Goal: Task Accomplishment & Management: Use online tool/utility

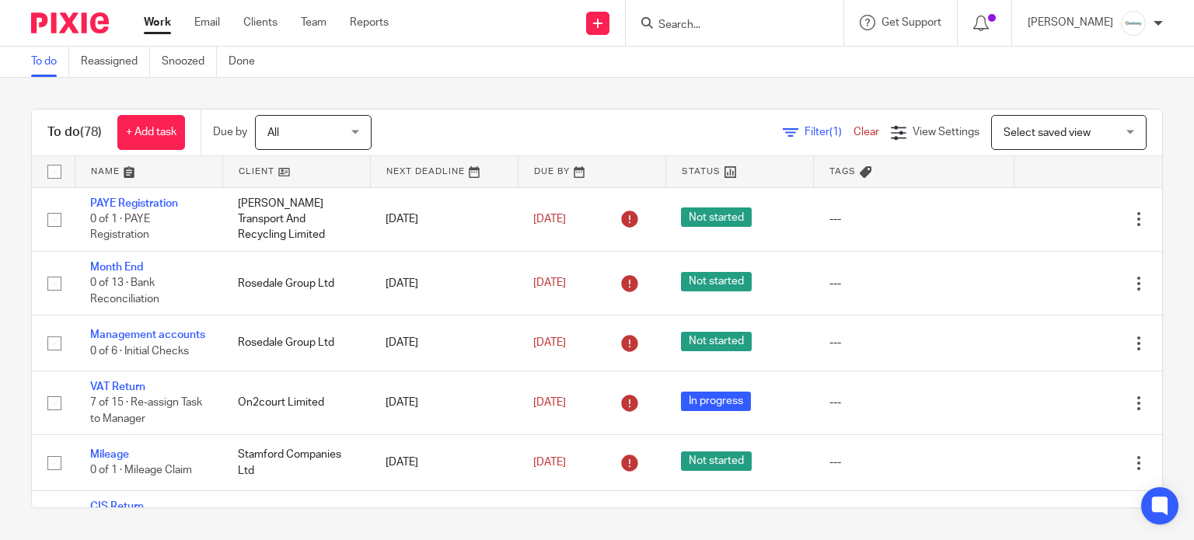
click at [703, 26] on input "Search" at bounding box center [727, 26] width 140 height 14
click at [528, 127] on div "Filter (1) Clear View Settings View Settings (1) Filters Clear Save Manage save…" at bounding box center [780, 132] width 763 height 35
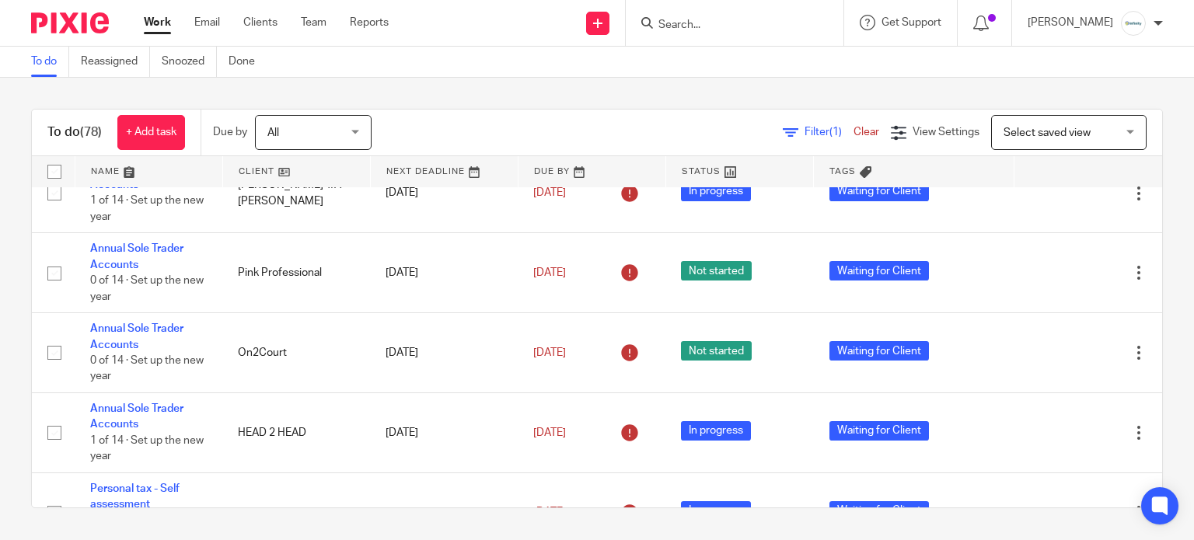
scroll to position [3109, 0]
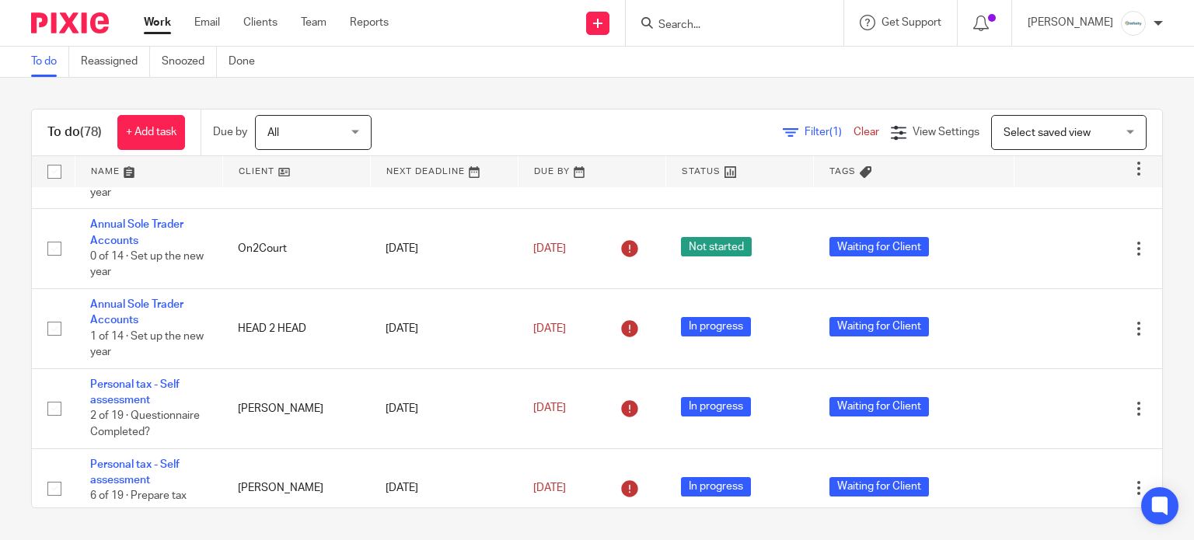
drag, startPoint x: 124, startPoint y: 209, endPoint x: 107, endPoint y: 216, distance: 18.5
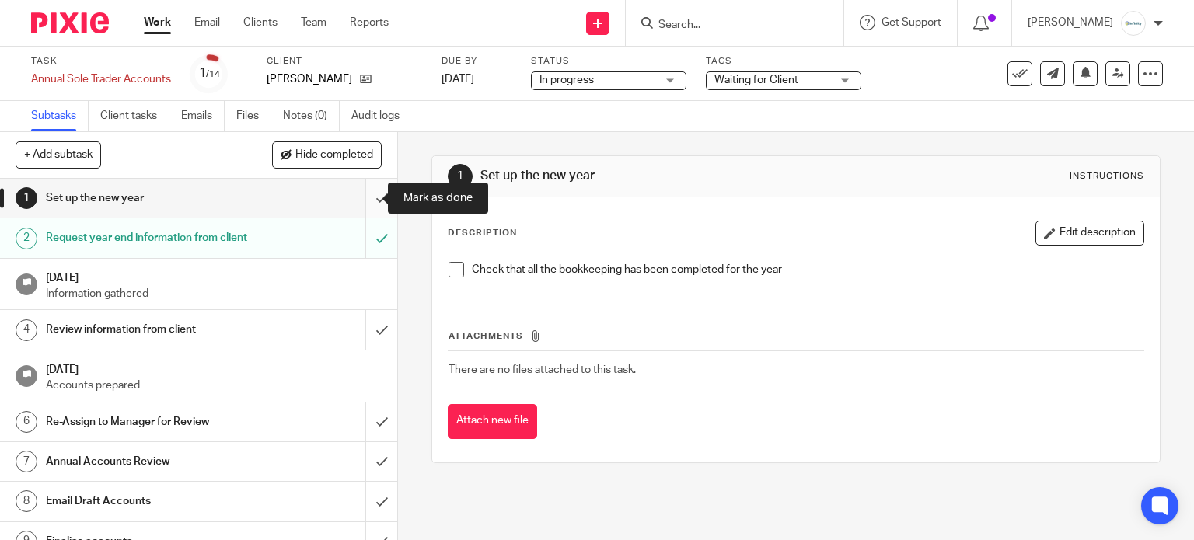
click at [354, 205] on input "submit" at bounding box center [198, 198] width 397 height 39
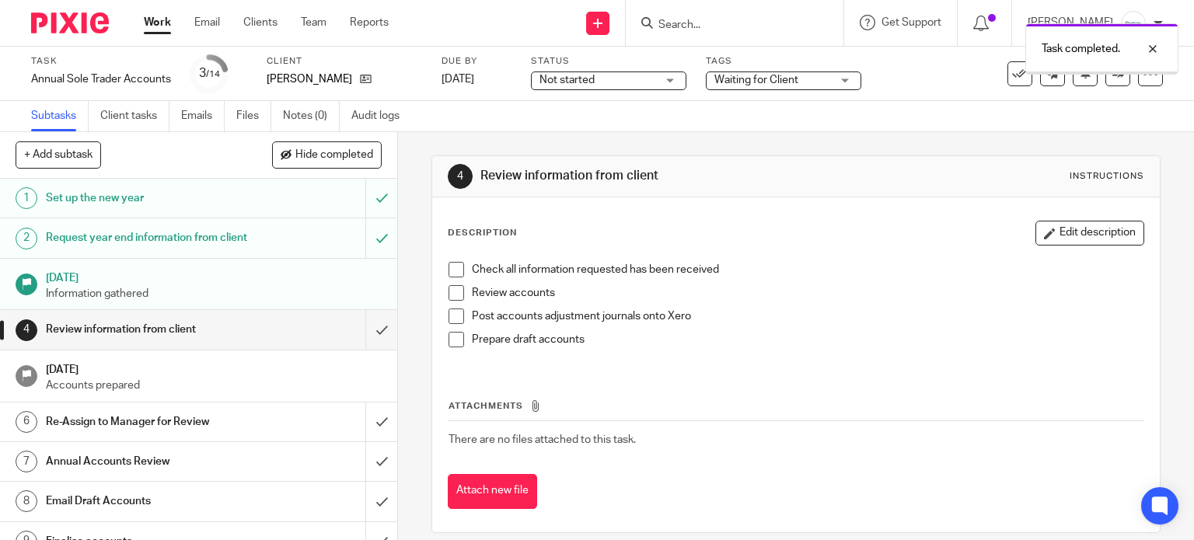
click at [361, 348] on input "submit" at bounding box center [198, 329] width 397 height 39
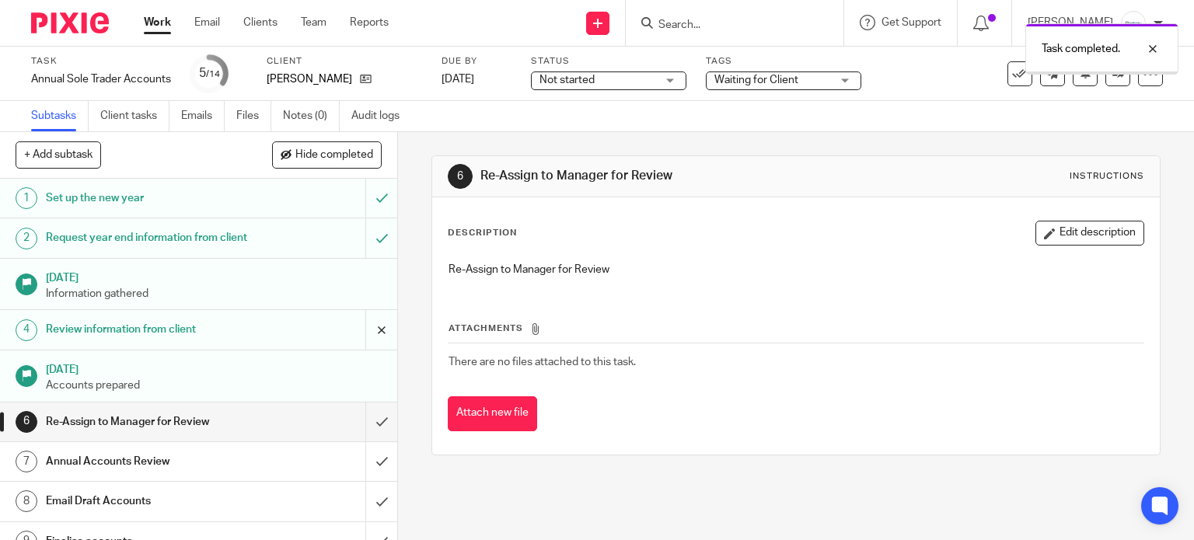
click at [366, 333] on input "submit" at bounding box center [198, 329] width 397 height 39
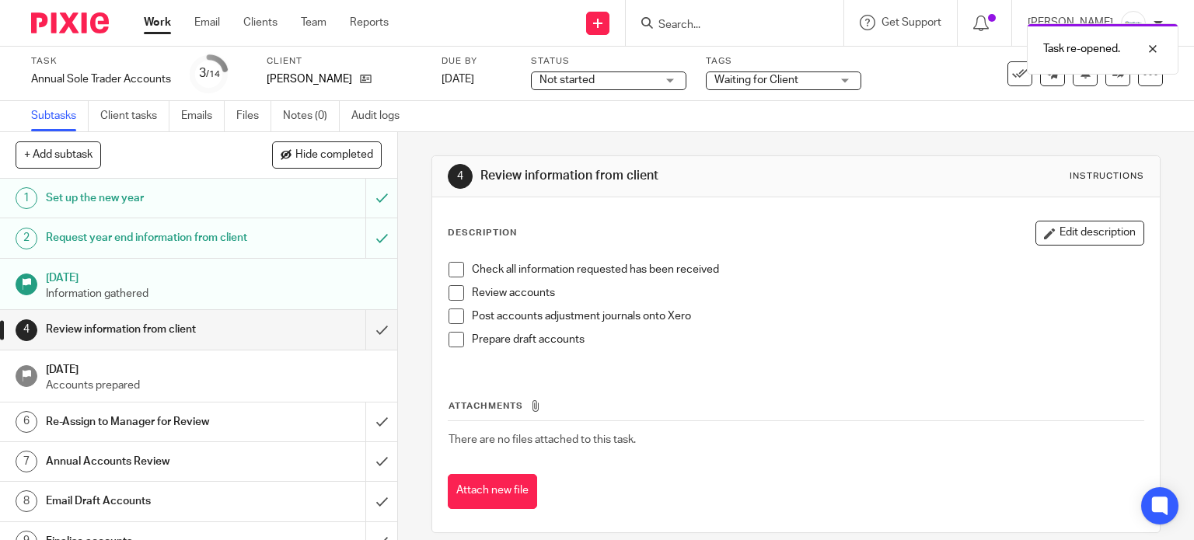
click at [448, 291] on span at bounding box center [456, 293] width 16 height 16
drag, startPoint x: 450, startPoint y: 316, endPoint x: 449, endPoint y: 341, distance: 25.7
click at [450, 316] on span at bounding box center [456, 317] width 16 height 16
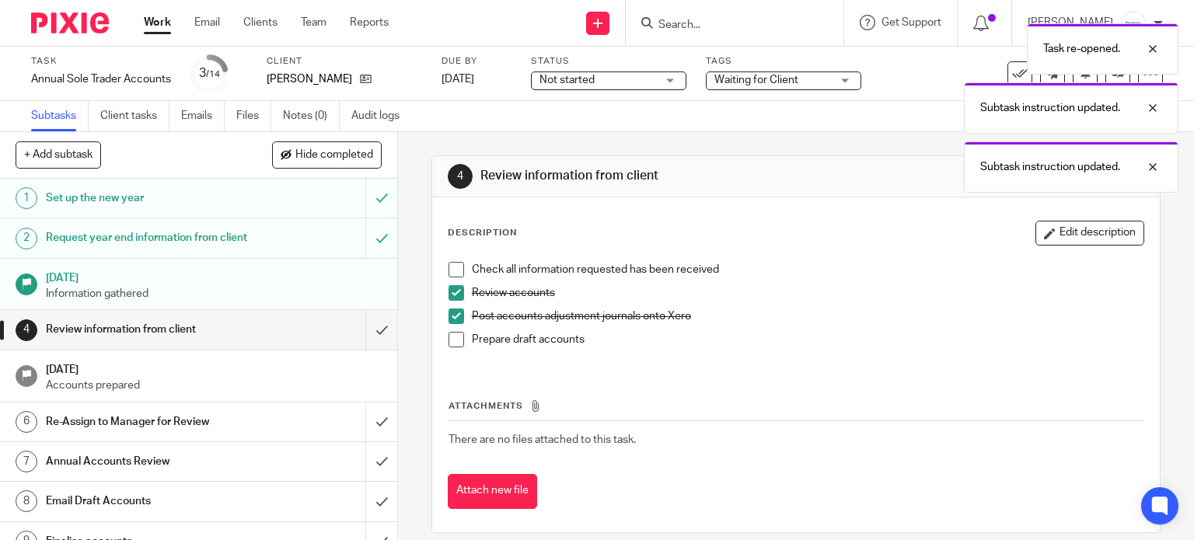
click at [449, 342] on span at bounding box center [456, 340] width 16 height 16
